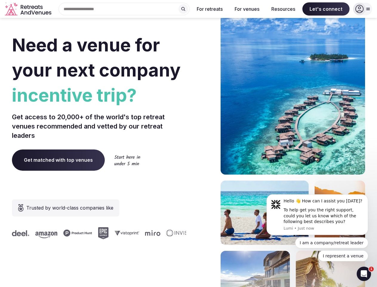
click at [188, 143] on div "Need a venue for your next company incentive trip? Get access to 20,000+ of the…" at bounding box center [188, 179] width 353 height 360
click at [124, 9] on div "Search Popular Destinations [GEOGRAPHIC_DATA], [GEOGRAPHIC_DATA] [GEOGRAPHIC_DA…" at bounding box center [122, 9] width 136 height 13
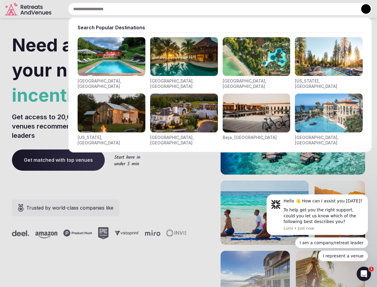
click at [183, 9] on input "text" at bounding box center [220, 9] width 304 height 13
click at [210, 9] on input "text" at bounding box center [220, 9] width 304 height 13
click at [247, 9] on input "text" at bounding box center [220, 9] width 304 height 13
click at [283, 9] on input "text" at bounding box center [220, 9] width 304 height 13
click at [326, 9] on input "text" at bounding box center [220, 9] width 304 height 13
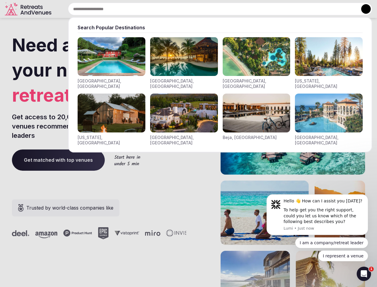
click at [363, 9] on button at bounding box center [366, 9] width 10 height 10
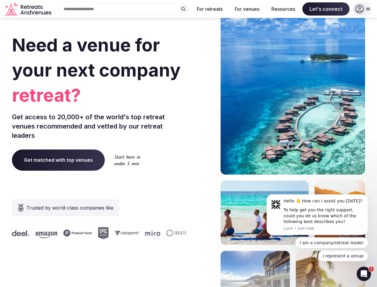
click at [317, 214] on div "To help get you the right support, could you let us know which of the following…" at bounding box center [324, 216] width 80 height 18
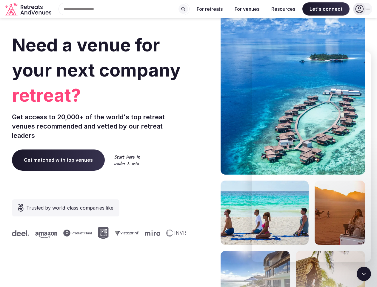
click at [369, 196] on section "Need a venue for your next company retreat? Get access to 20,000+ of the world'…" at bounding box center [188, 179] width 377 height 360
